Goal: Task Accomplishment & Management: Complete application form

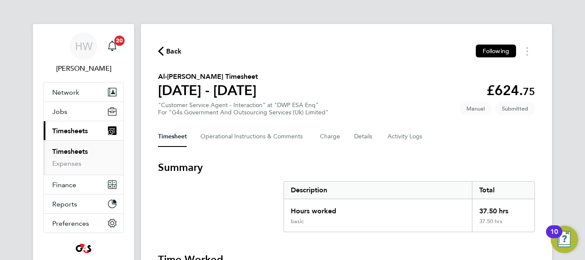
scroll to position [359, 0]
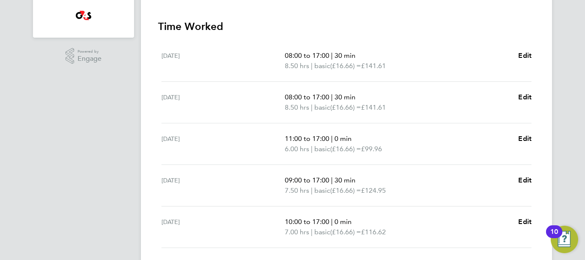
scroll to position [222, 0]
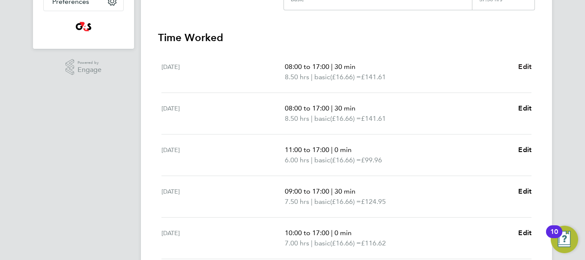
click at [525, 66] on span "Edit" at bounding box center [524, 67] width 13 height 8
select select "30"
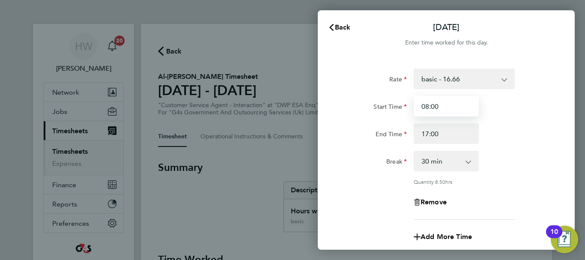
click at [428, 106] on input "08:00" at bounding box center [446, 106] width 65 height 21
type input "07:00"
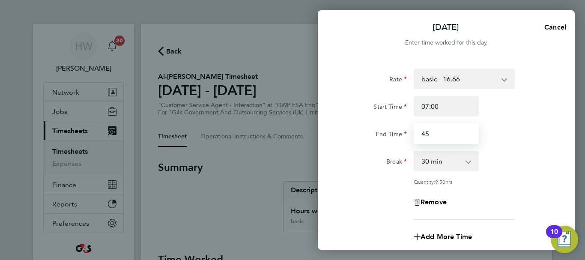
type input "45"
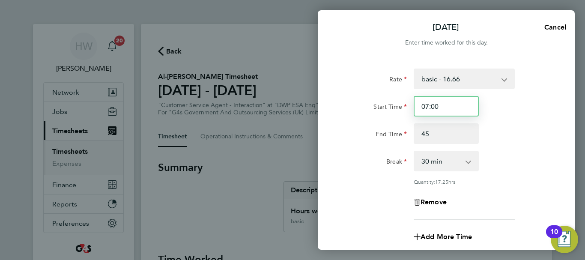
click at [442, 108] on input "07:00" at bounding box center [446, 106] width 65 height 21
type input "07:45"
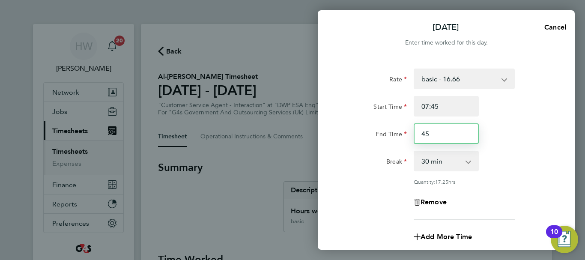
click at [421, 134] on input "45" at bounding box center [446, 133] width 65 height 21
click at [444, 132] on input "17:45" at bounding box center [446, 133] width 65 height 21
type input "17:00"
click at [503, 133] on div "End Time 17:00" at bounding box center [446, 133] width 216 height 21
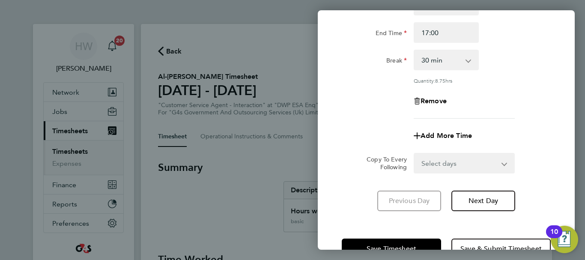
scroll to position [127, 0]
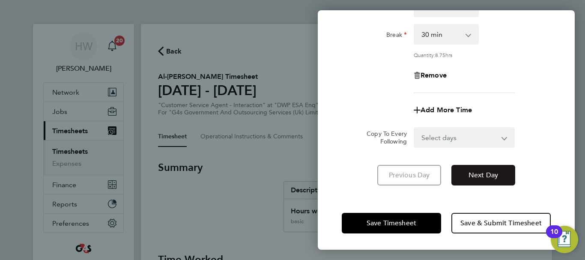
click at [492, 174] on span "Next Day" at bounding box center [484, 175] width 30 height 9
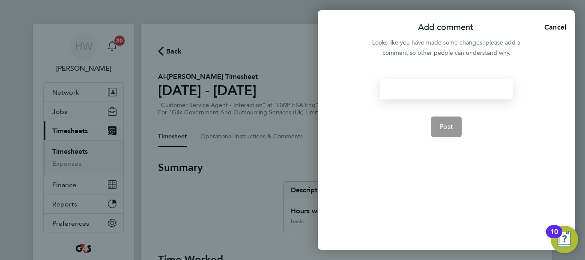
click at [426, 92] on div at bounding box center [446, 89] width 132 height 21
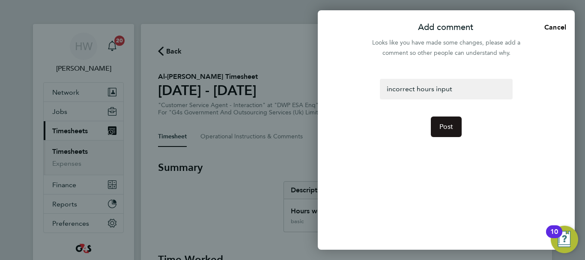
click at [451, 124] on span "Post" at bounding box center [446, 126] width 14 height 9
select select "30"
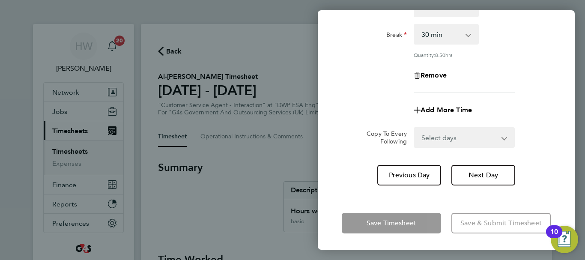
click at [531, 110] on div "Add More Time" at bounding box center [446, 110] width 216 height 21
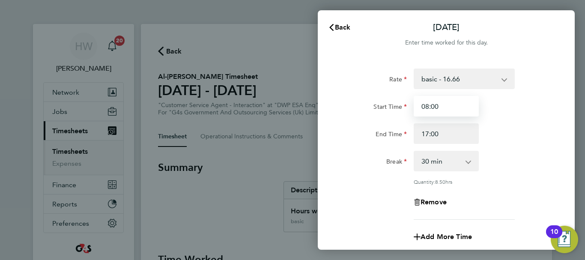
click at [431, 107] on input "08:00" at bounding box center [446, 106] width 65 height 21
click at [434, 106] on input "000" at bounding box center [446, 106] width 65 height 21
type input "07:45"
click at [516, 122] on div "Start Time 07:45 End Time 17:00" at bounding box center [446, 120] width 216 height 48
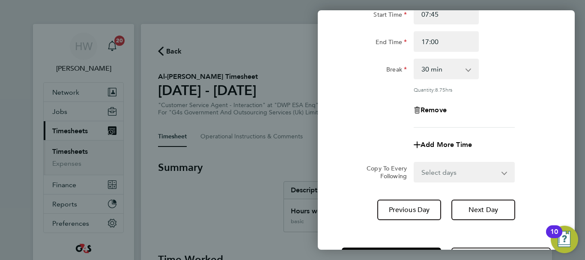
scroll to position [120, 0]
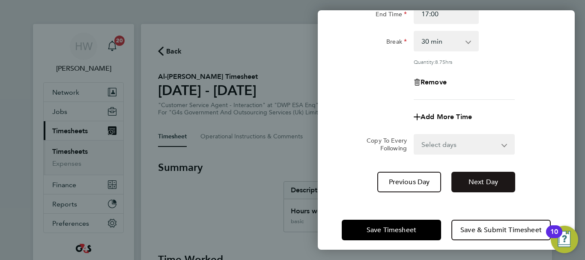
click at [491, 188] on button "Next Day" at bounding box center [483, 182] width 64 height 21
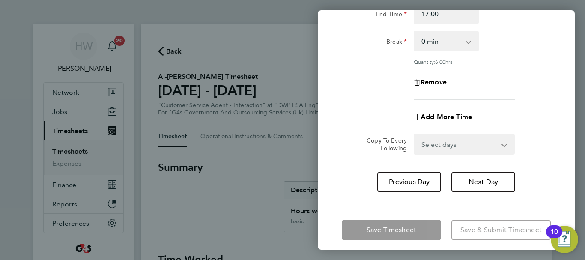
click at [524, 95] on div "Rate basic - 16.66 Bank Holiday Annual Leave Sick System Issue Paid - 16.66 x2 …" at bounding box center [446, 24] width 209 height 151
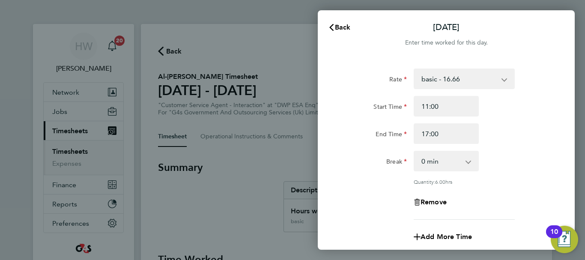
click at [289, 167] on div "Back [DATE] Enter time worked for this day. Rate basic - 16.66 Bank Holiday Ann…" at bounding box center [292, 130] width 585 height 260
click at [515, 157] on div "Break 0 min 15 min 30 min 45 min 60 min 75 min 90 min" at bounding box center [446, 161] width 216 height 21
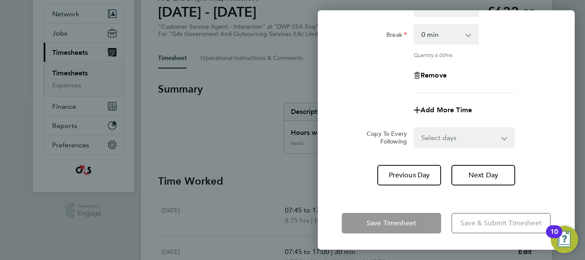
scroll to position [86, 0]
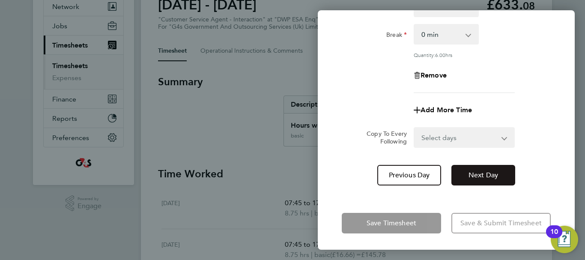
click at [490, 167] on button "Next Day" at bounding box center [483, 175] width 64 height 21
select select "30"
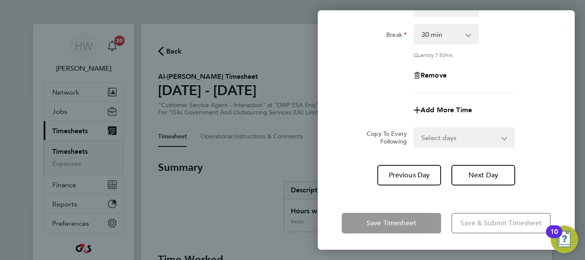
click at [552, 112] on div "Add More Time" at bounding box center [446, 110] width 216 height 21
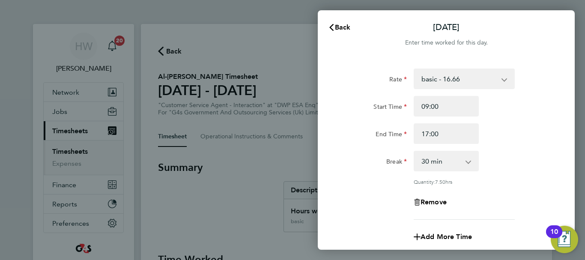
click at [531, 164] on div "Break 0 min 15 min 30 min 45 min 60 min 75 min 90 min" at bounding box center [446, 161] width 216 height 21
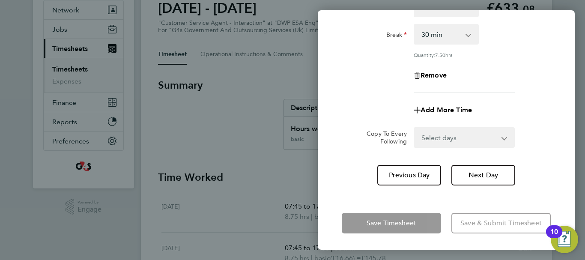
scroll to position [86, 0]
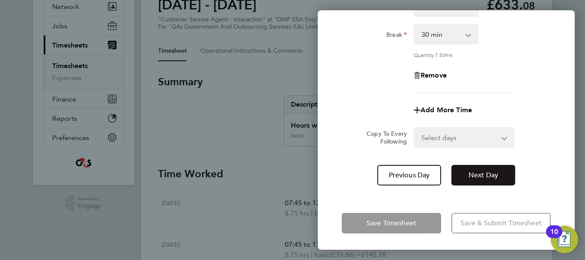
click at [489, 179] on button "Next Day" at bounding box center [483, 175] width 64 height 21
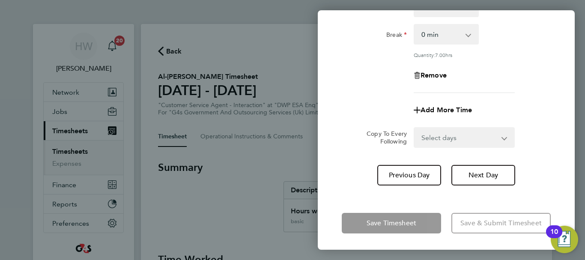
click at [558, 126] on div "Rate basic - 16.66 Bank Holiday Annual Leave Sick System Issue Paid - 16.66 x2 …" at bounding box center [446, 63] width 257 height 264
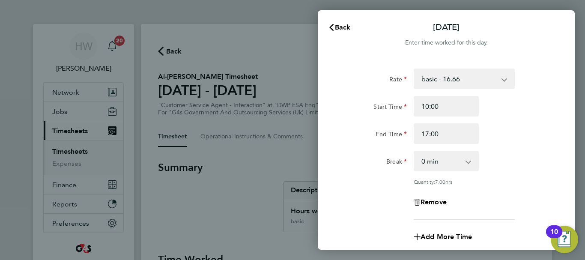
click at [468, 158] on app-icon-cross-button at bounding box center [473, 161] width 10 height 19
click at [466, 162] on select "0 min 15 min 30 min 45 min 60 min 75 min 90 min" at bounding box center [441, 161] width 53 height 19
select select "30"
click at [415, 152] on select "0 min 15 min 30 min 45 min 60 min 75 min 90 min" at bounding box center [441, 161] width 53 height 19
click at [524, 158] on div "Break 0 min 15 min 30 min 45 min 60 min 75 min 90 min" at bounding box center [446, 161] width 216 height 21
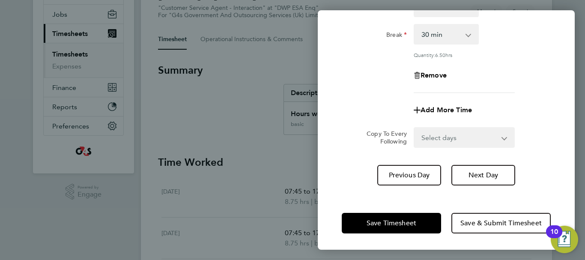
scroll to position [137, 0]
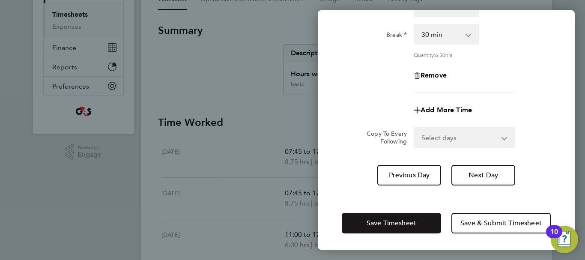
click at [415, 220] on span "Save Timesheet" at bounding box center [392, 223] width 50 height 9
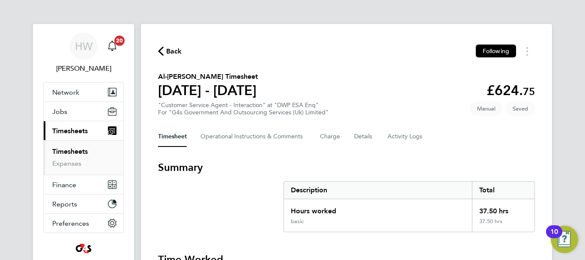
click at [451, 134] on div "Timesheet Operational Instructions & Comments Charge Details Activity Logs" at bounding box center [346, 136] width 377 height 21
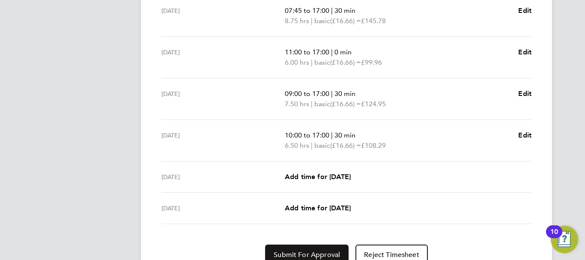
scroll to position [359, 0]
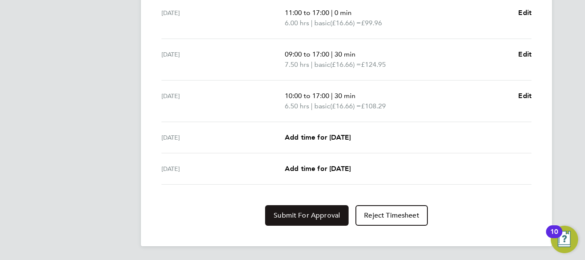
click at [323, 208] on button "Submit For Approval" at bounding box center [307, 215] width 84 height 21
